Goal: Use online tool/utility: Utilize a website feature to perform a specific function

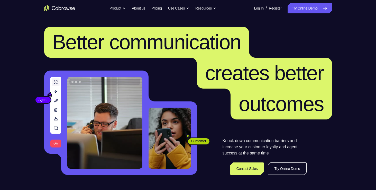
click at [298, 5] on link "Try Online Demo" at bounding box center [310, 8] width 44 height 10
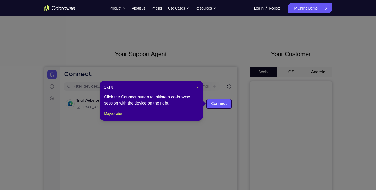
click at [195, 88] on header "1 of 8 ×" at bounding box center [151, 87] width 95 height 5
click at [198, 87] on span "×" at bounding box center [198, 87] width 2 height 4
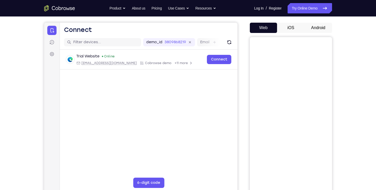
scroll to position [42, 0]
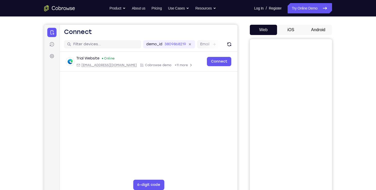
click at [327, 27] on button "Android" at bounding box center [319, 30] width 28 height 10
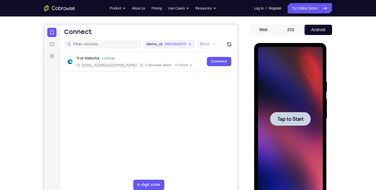
scroll to position [0, 0]
click at [295, 117] on span "Tap to Start" at bounding box center [290, 118] width 26 height 5
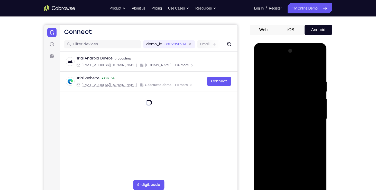
click at [292, 188] on div at bounding box center [290, 119] width 65 height 144
click at [310, 165] on div at bounding box center [290, 119] width 65 height 144
click at [287, 65] on div at bounding box center [290, 119] width 65 height 144
click at [311, 118] on div at bounding box center [290, 119] width 65 height 144
click at [286, 129] on div at bounding box center [290, 119] width 65 height 144
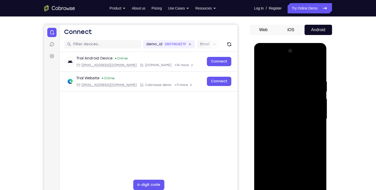
click at [288, 106] on div at bounding box center [290, 119] width 65 height 144
click at [295, 167] on div at bounding box center [290, 119] width 65 height 144
click at [308, 149] on div at bounding box center [290, 119] width 65 height 144
click at [297, 167] on div at bounding box center [290, 119] width 65 height 144
click at [312, 151] on div at bounding box center [290, 119] width 65 height 144
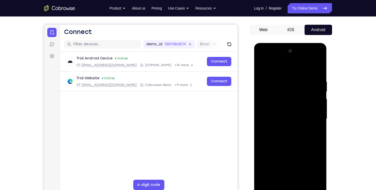
click at [266, 176] on div at bounding box center [290, 119] width 65 height 144
click at [280, 161] on div at bounding box center [290, 119] width 65 height 144
click at [282, 114] on div at bounding box center [290, 119] width 65 height 144
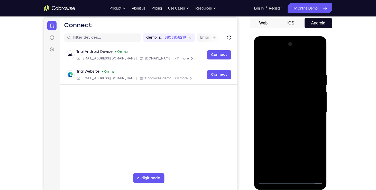
scroll to position [49, 0]
drag, startPoint x: 317, startPoint y: 100, endPoint x: 316, endPoint y: 76, distance: 24.9
click at [316, 76] on div at bounding box center [290, 112] width 65 height 144
click at [295, 93] on div at bounding box center [290, 112] width 65 height 144
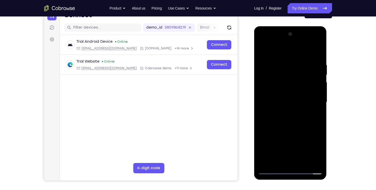
scroll to position [60, 0]
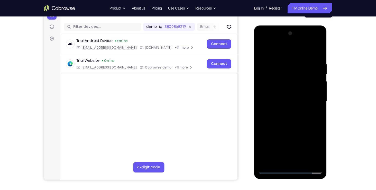
click at [292, 90] on div at bounding box center [290, 101] width 65 height 144
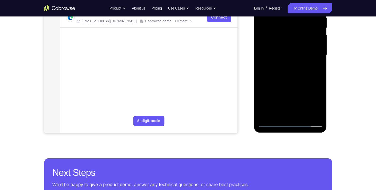
scroll to position [107, 0]
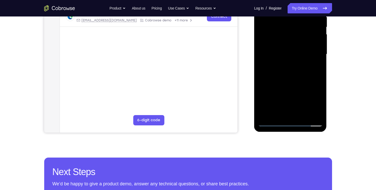
click at [278, 113] on div at bounding box center [290, 54] width 65 height 144
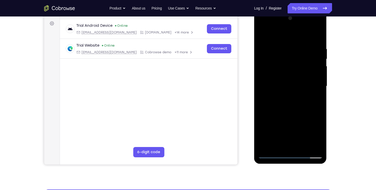
scroll to position [60, 0]
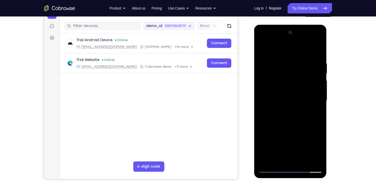
click at [289, 47] on div at bounding box center [290, 101] width 65 height 144
click at [318, 48] on div at bounding box center [290, 101] width 65 height 144
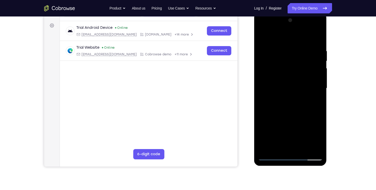
scroll to position [48, 0]
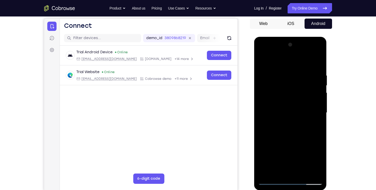
click at [277, 60] on div at bounding box center [290, 113] width 65 height 144
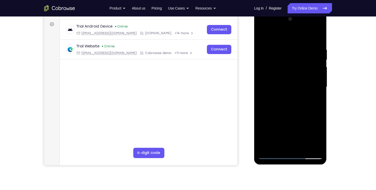
scroll to position [75, 0]
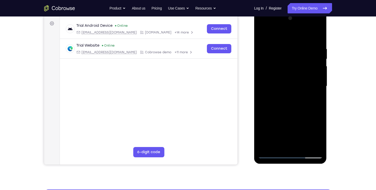
click at [307, 126] on div at bounding box center [290, 86] width 65 height 144
click at [264, 126] on div at bounding box center [290, 86] width 65 height 144
click at [280, 119] on div at bounding box center [290, 86] width 65 height 144
click at [277, 117] on div at bounding box center [290, 86] width 65 height 144
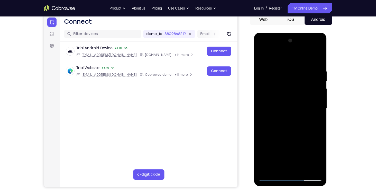
scroll to position [52, 0]
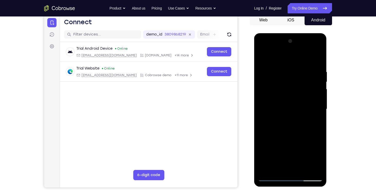
click at [286, 76] on div at bounding box center [290, 109] width 65 height 144
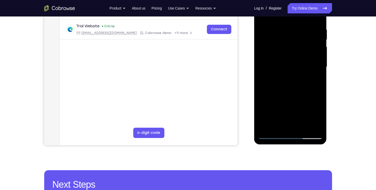
scroll to position [95, 0]
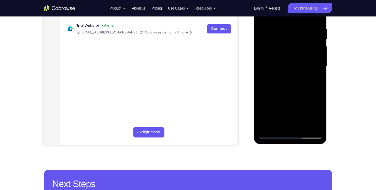
drag, startPoint x: 307, startPoint y: 74, endPoint x: 308, endPoint y: 57, distance: 16.8
click at [308, 57] on div at bounding box center [290, 66] width 65 height 144
click at [296, 103] on div at bounding box center [290, 66] width 65 height 144
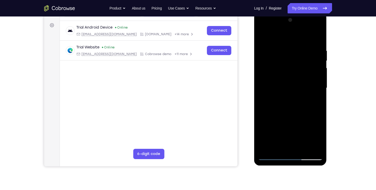
scroll to position [73, 0]
click at [320, 72] on div at bounding box center [290, 88] width 65 height 144
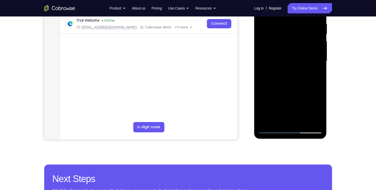
scroll to position [101, 0]
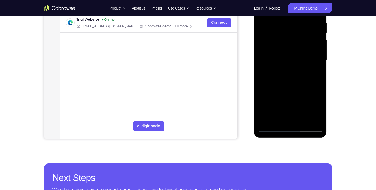
click at [264, 119] on div at bounding box center [290, 60] width 65 height 144
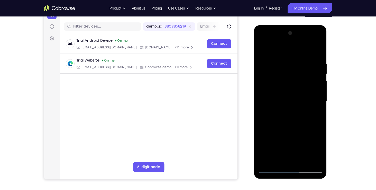
scroll to position [59, 0]
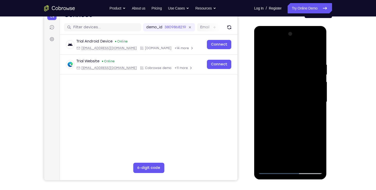
click at [320, 47] on div at bounding box center [290, 102] width 65 height 144
click at [263, 49] on div at bounding box center [290, 102] width 65 height 144
drag, startPoint x: 278, startPoint y: 94, endPoint x: 282, endPoint y: 66, distance: 28.6
click at [282, 66] on div at bounding box center [290, 102] width 65 height 144
drag, startPoint x: 282, startPoint y: 102, endPoint x: 293, endPoint y: 58, distance: 45.3
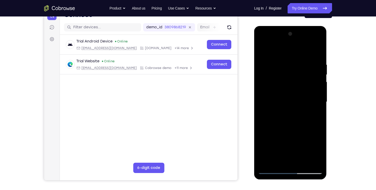
click at [293, 58] on div at bounding box center [290, 102] width 65 height 144
drag, startPoint x: 288, startPoint y: 89, endPoint x: 287, endPoint y: 57, distance: 32.4
click at [287, 57] on div at bounding box center [290, 102] width 65 height 144
drag, startPoint x: 287, startPoint y: 129, endPoint x: 296, endPoint y: 68, distance: 61.5
click at [296, 68] on div at bounding box center [290, 102] width 65 height 144
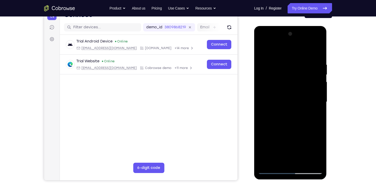
drag, startPoint x: 294, startPoint y: 69, endPoint x: 290, endPoint y: 119, distance: 49.8
click at [290, 119] on div at bounding box center [290, 102] width 65 height 144
drag, startPoint x: 296, startPoint y: 80, endPoint x: 296, endPoint y: 109, distance: 29.8
click at [296, 109] on div at bounding box center [290, 102] width 65 height 144
drag, startPoint x: 293, startPoint y: 112, endPoint x: 301, endPoint y: 65, distance: 47.4
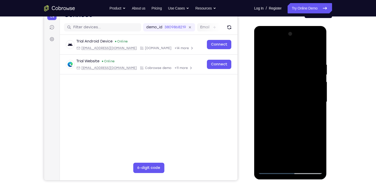
click at [301, 65] on div at bounding box center [290, 102] width 65 height 144
drag, startPoint x: 293, startPoint y: 108, endPoint x: 298, endPoint y: 77, distance: 31.0
click at [298, 77] on div at bounding box center [290, 102] width 65 height 144
drag, startPoint x: 293, startPoint y: 121, endPoint x: 300, endPoint y: 78, distance: 43.7
click at [300, 78] on div at bounding box center [290, 102] width 65 height 144
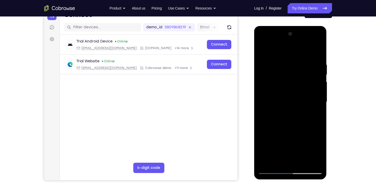
drag, startPoint x: 289, startPoint y: 122, endPoint x: 297, endPoint y: 76, distance: 46.1
click at [297, 76] on div at bounding box center [290, 102] width 65 height 144
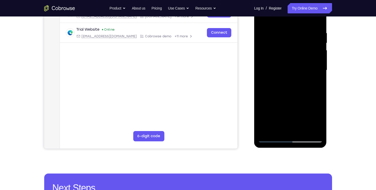
scroll to position [93, 0]
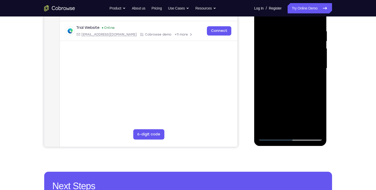
click at [314, 129] on div at bounding box center [290, 68] width 65 height 144
click at [275, 81] on div at bounding box center [290, 68] width 65 height 144
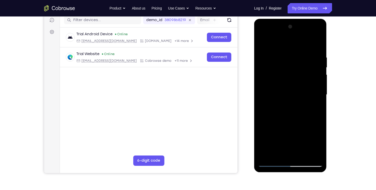
scroll to position [56, 0]
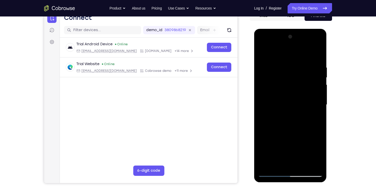
click at [319, 85] on div at bounding box center [290, 105] width 65 height 144
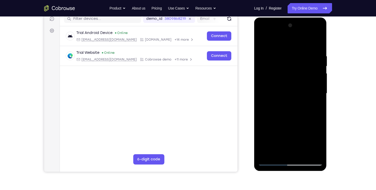
scroll to position [69, 0]
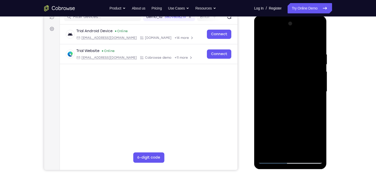
click at [261, 72] on div at bounding box center [290, 92] width 65 height 144
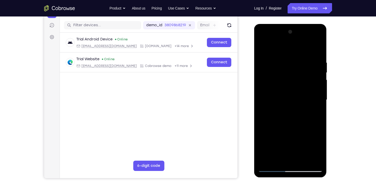
scroll to position [60, 0]
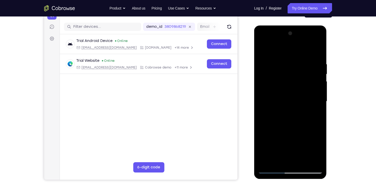
click at [263, 82] on div at bounding box center [290, 101] width 65 height 144
